Goal: Transaction & Acquisition: Register for event/course

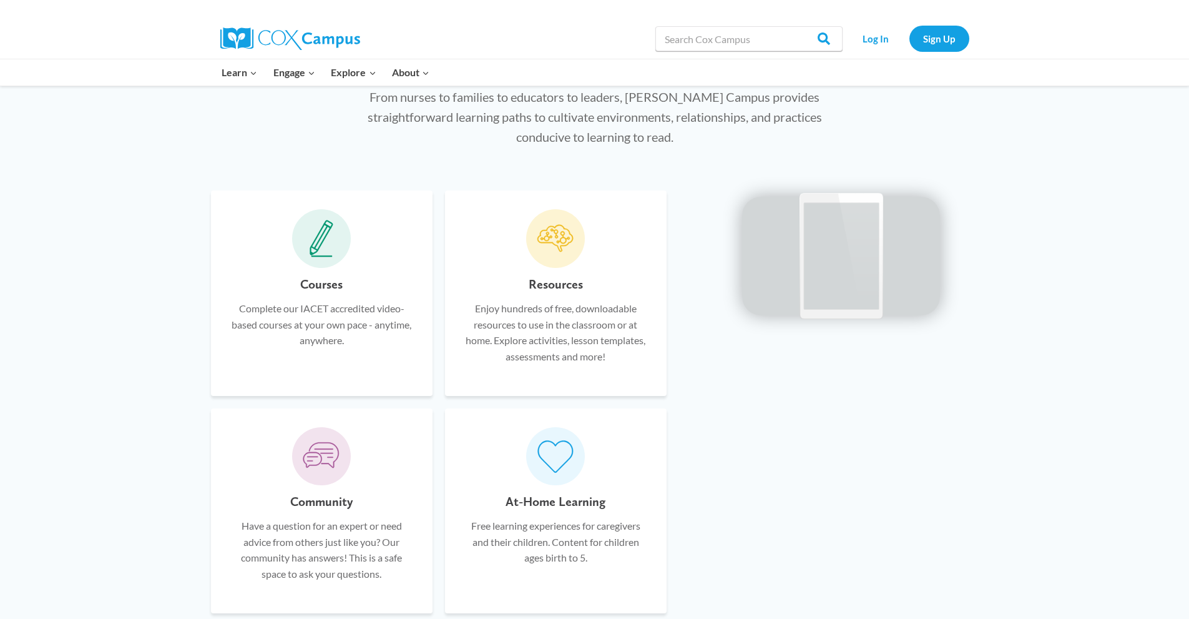
scroll to position [812, 0]
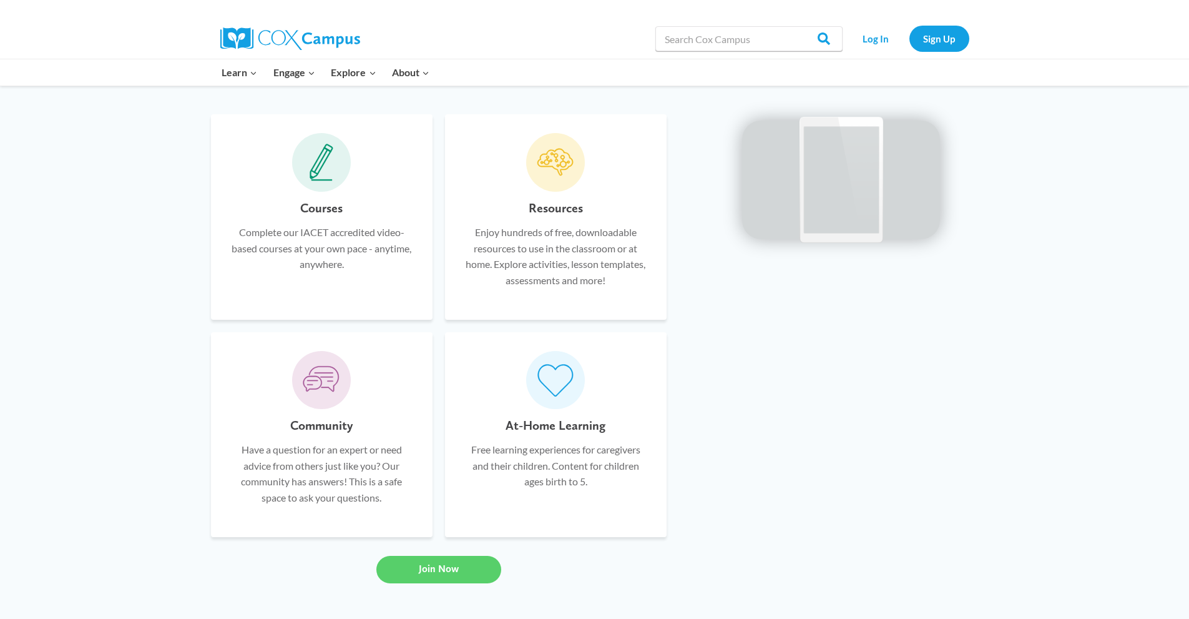
click at [330, 173] on icon at bounding box center [322, 162] width 24 height 37
click at [726, 39] on input "Search in [URL][DOMAIN_NAME]" at bounding box center [749, 38] width 187 height 25
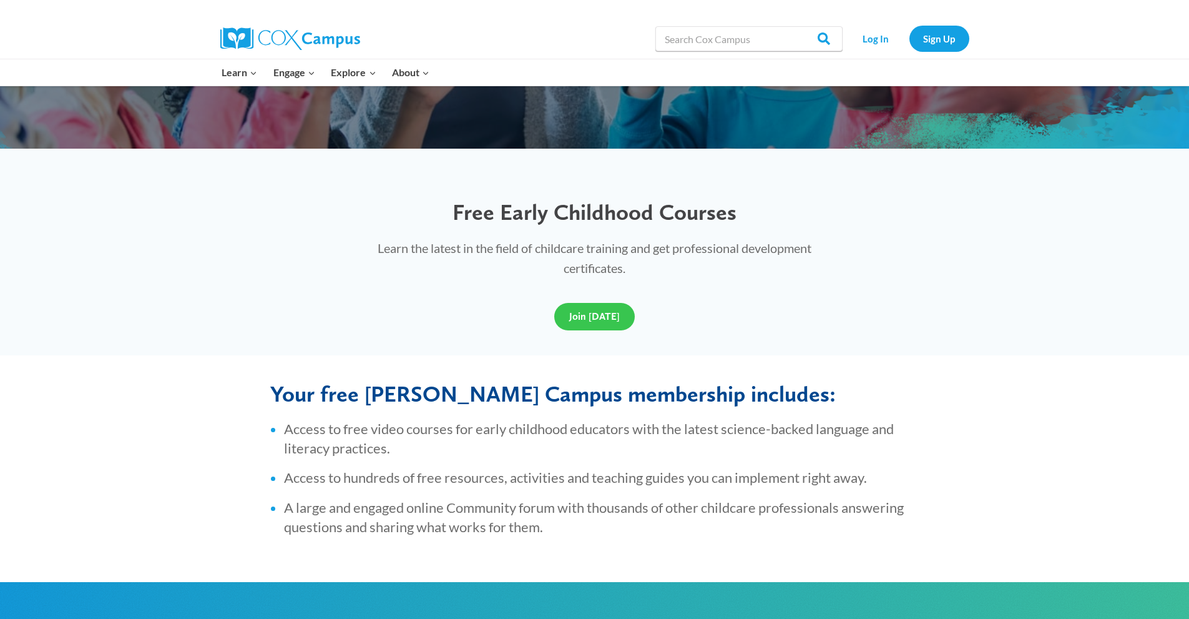
click at [597, 322] on link "Join [DATE]" at bounding box center [594, 316] width 81 height 27
click at [621, 323] on link "Join Today" at bounding box center [594, 316] width 81 height 27
click at [925, 43] on link "Sign Up" at bounding box center [940, 39] width 60 height 26
